Goal: Transaction & Acquisition: Download file/media

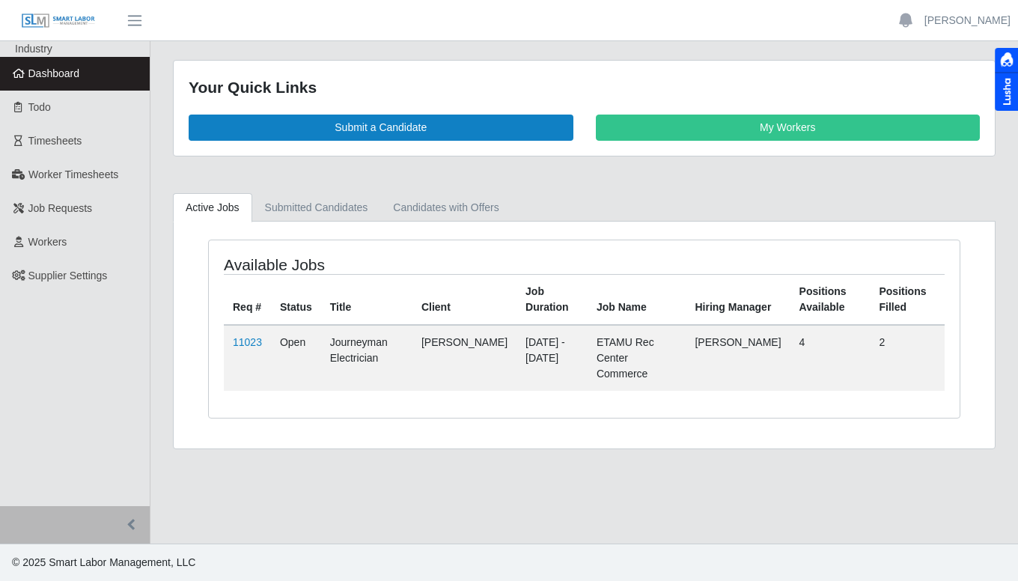
click at [70, 141] on span "Timesheets" at bounding box center [55, 141] width 54 height 12
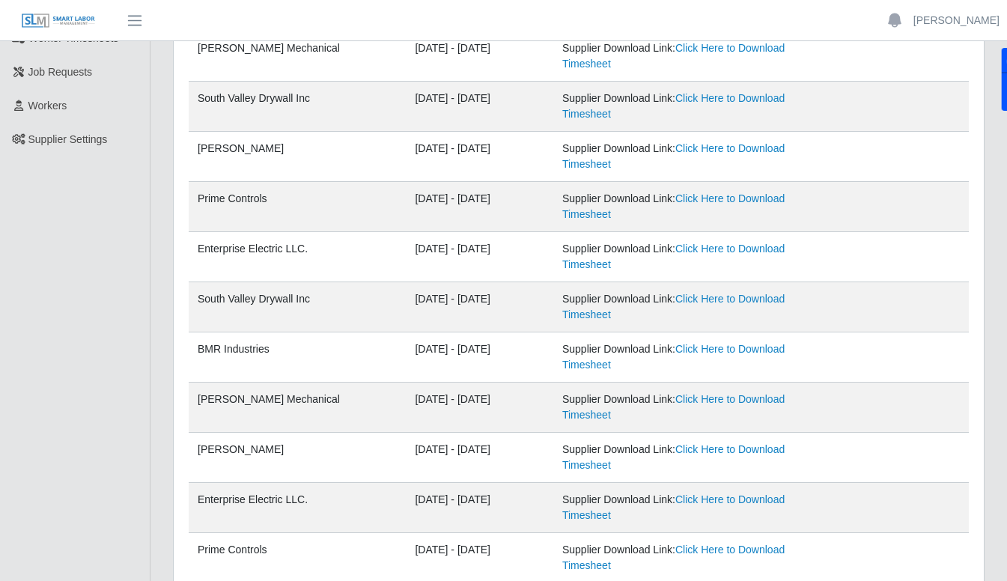
scroll to position [115, 0]
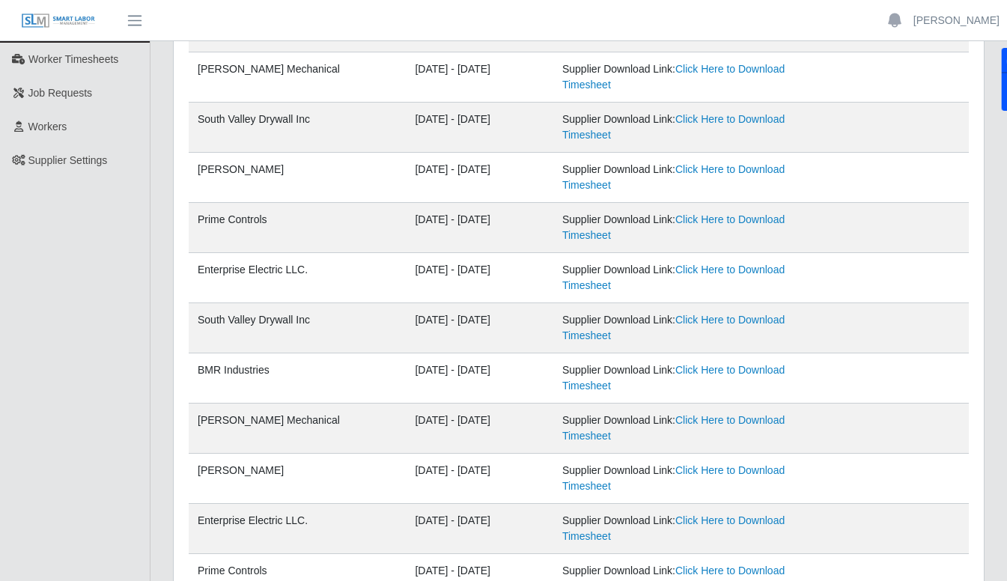
click at [716, 274] on link "Click Here to Download Timesheet" at bounding box center [673, 277] width 222 height 28
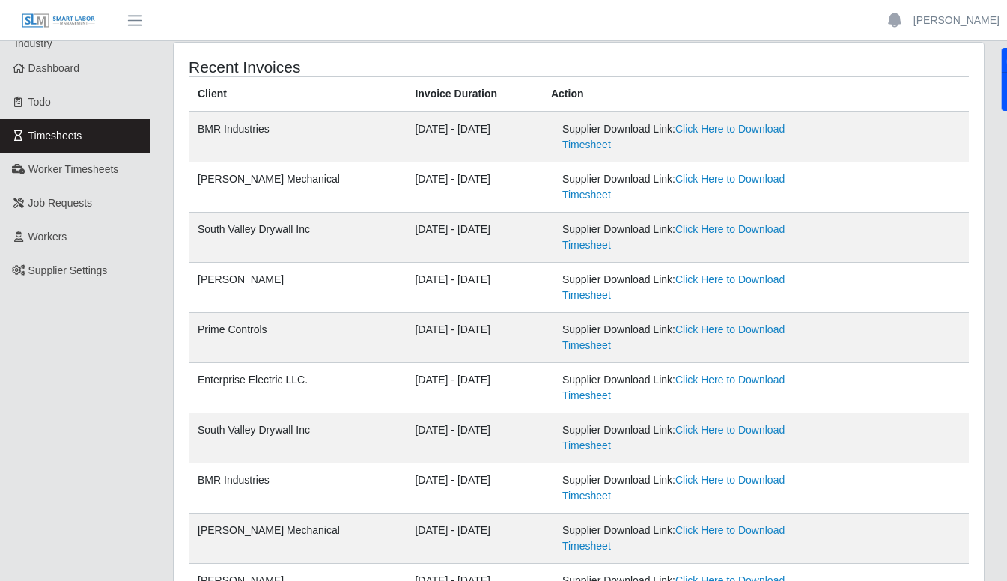
scroll to position [0, 0]
